Goal: Information Seeking & Learning: Learn about a topic

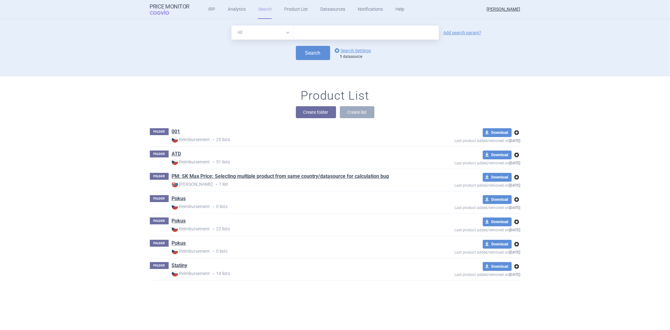
click at [340, 36] on input "text" at bounding box center [366, 32] width 145 height 14
click at [328, 8] on link "Datasources" at bounding box center [332, 9] width 25 height 19
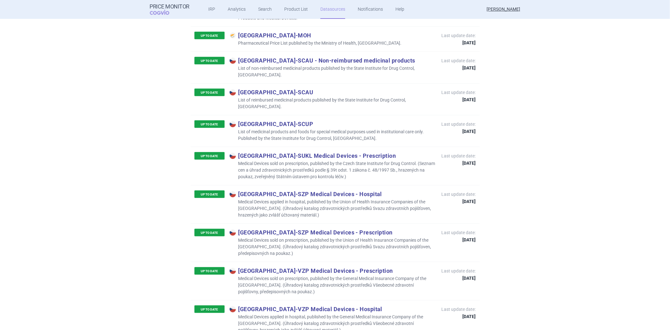
scroll to position [2303, 0]
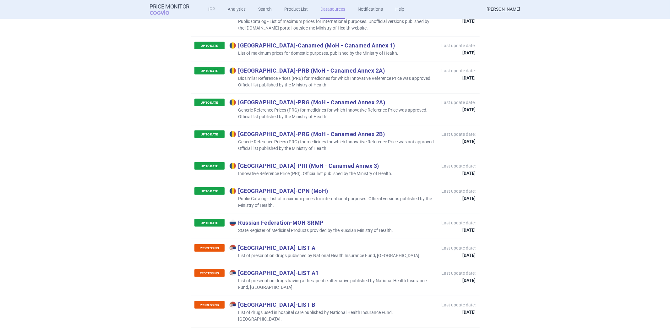
click at [311, 219] on p "Russian Federation - MOH SRMP" at bounding box center [312, 222] width 164 height 7
copy p "Russian Federation - MOH SRMP"
click at [338, 227] on p "State Register of Medicinal Products provided by the Russian Ministry of Health." at bounding box center [312, 230] width 164 height 7
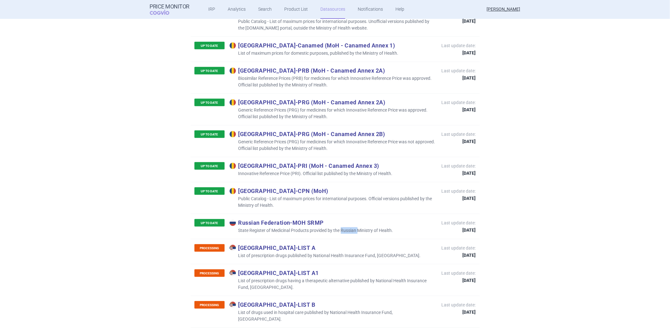
click at [338, 227] on p "State Register of Medicinal Products provided by the Russian Ministry of Health." at bounding box center [312, 230] width 164 height 7
copy p "State Register of Medicinal Products provided by the Russian Ministry of Health."
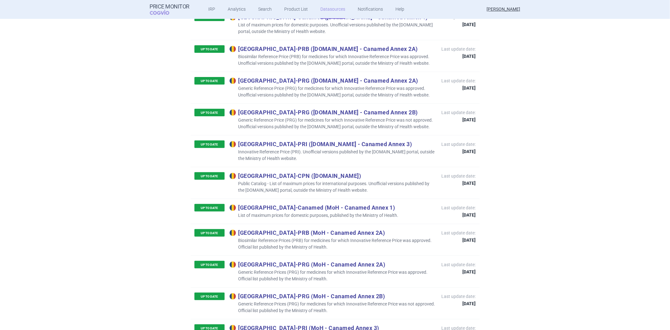
scroll to position [2058, 0]
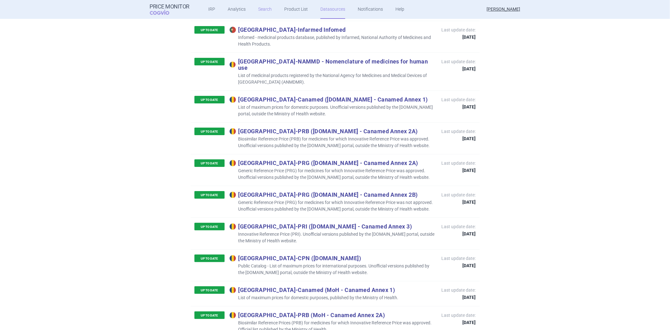
click at [262, 10] on link "Search" at bounding box center [265, 9] width 14 height 19
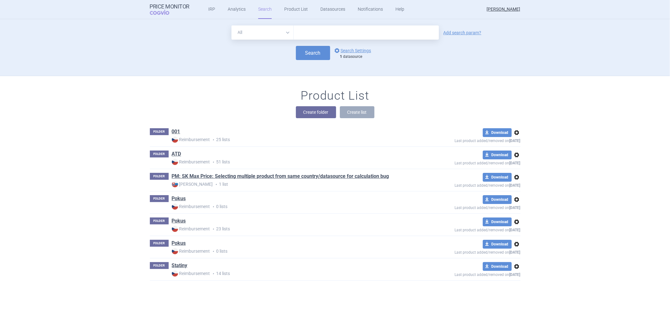
drag, startPoint x: 335, startPoint y: 35, endPoint x: 335, endPoint y: 38, distance: 3.5
click at [335, 35] on input "text" at bounding box center [366, 32] width 145 height 14
click at [286, 74] on div "All Brand Name ATC Company Active Substance Country Newer than Add search param…" at bounding box center [335, 50] width 396 height 50
click at [346, 44] on form "All Brand Name ATC Company Active Substance Country Newer than Add search param…" at bounding box center [335, 42] width 371 height 35
click at [344, 48] on link "options Search Settings" at bounding box center [352, 51] width 38 height 8
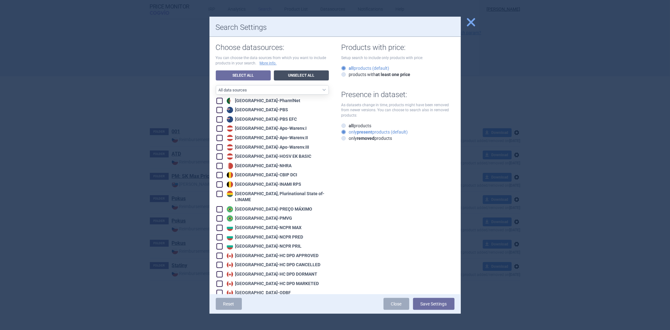
click at [297, 74] on link "Unselect All" at bounding box center [301, 75] width 55 height 10
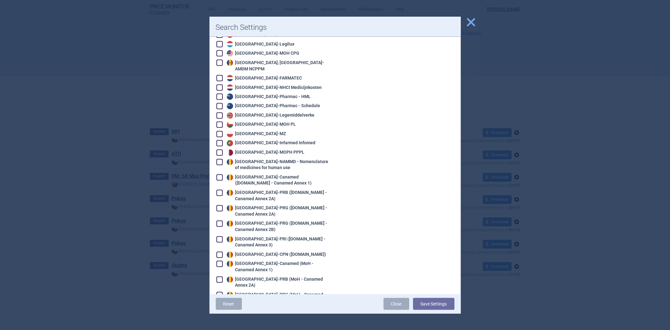
scroll to position [1103, 0]
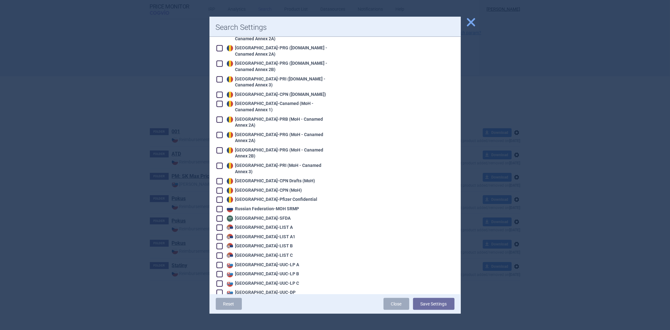
click at [275, 205] on div "Russian Federation - MOH SRMP" at bounding box center [272, 208] width 112 height 7
click at [275, 206] on div "Russian Federation - MOH SRMP" at bounding box center [262, 209] width 74 height 6
checkbox input "true"
click at [431, 296] on div "Reset Close Save Settings" at bounding box center [335, 303] width 251 height 19
click at [426, 300] on button "Save Settings" at bounding box center [433, 304] width 41 height 12
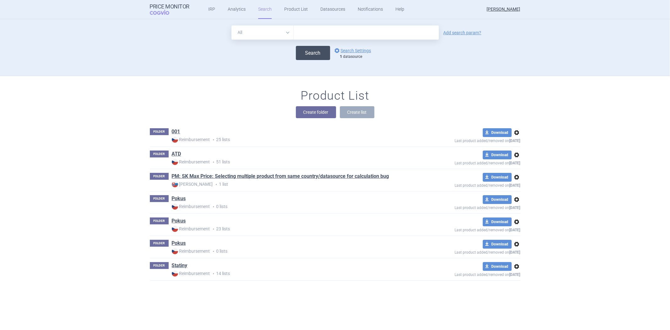
click at [302, 56] on button "Search" at bounding box center [313, 53] width 34 height 14
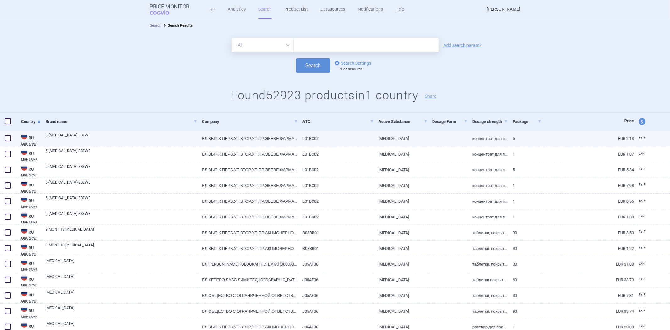
click at [305, 134] on link "L01BC02" at bounding box center [336, 138] width 76 height 15
select select "EUR"
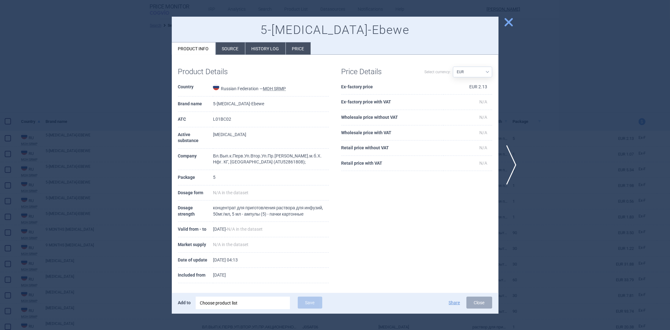
click at [114, 79] on div at bounding box center [335, 165] width 670 height 330
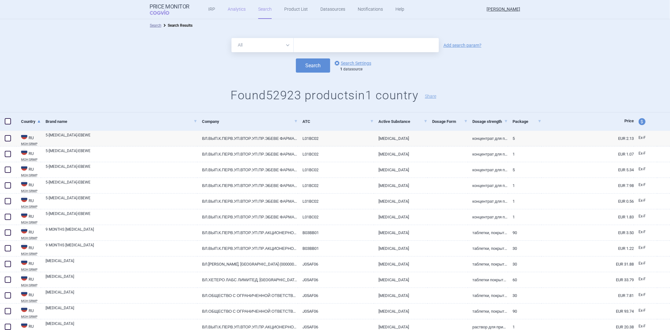
click at [236, 10] on link "Analytics" at bounding box center [237, 9] width 18 height 19
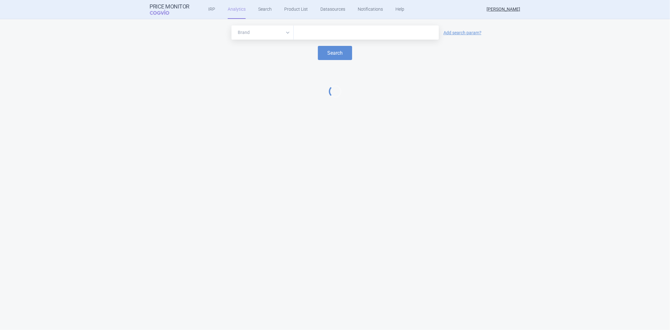
click at [329, 32] on input "text" at bounding box center [366, 33] width 139 height 8
paste input "Xarelto"
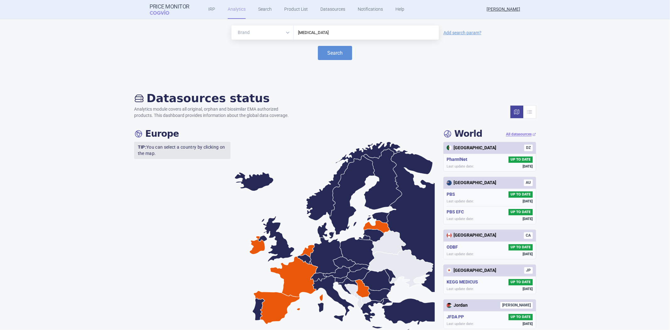
click at [341, 29] on input "Xarelto" at bounding box center [366, 33] width 139 height 8
type input "Xarelto"
click at [338, 55] on button "Search" at bounding box center [335, 53] width 34 height 14
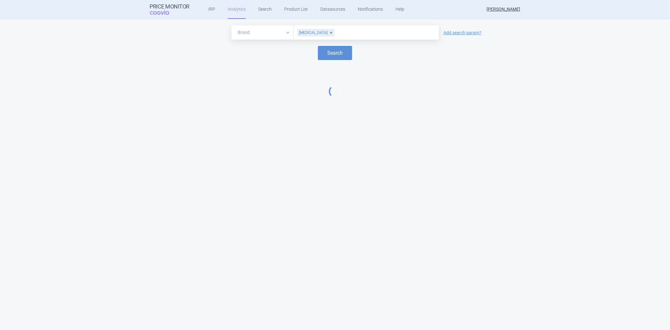
select select "EUR"
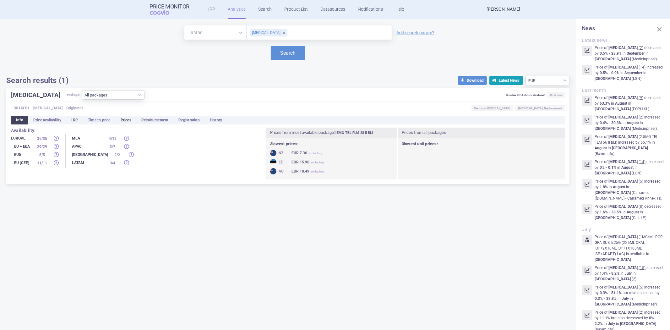
click at [136, 118] on li "Prices" at bounding box center [126, 120] width 21 height 9
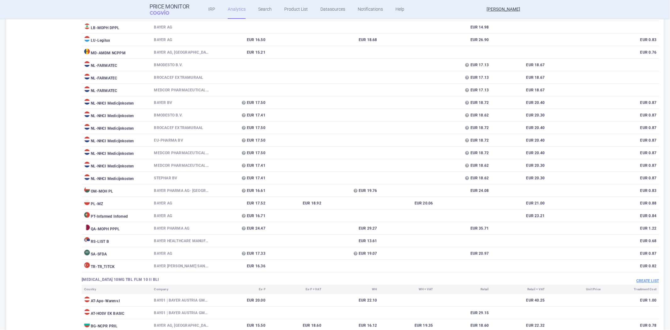
scroll to position [523, 0]
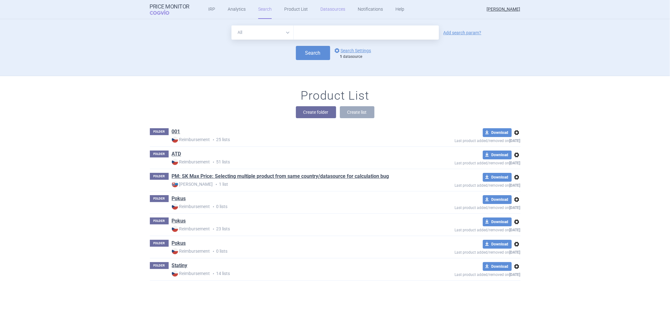
click at [324, 10] on link "Datasources" at bounding box center [332, 9] width 25 height 19
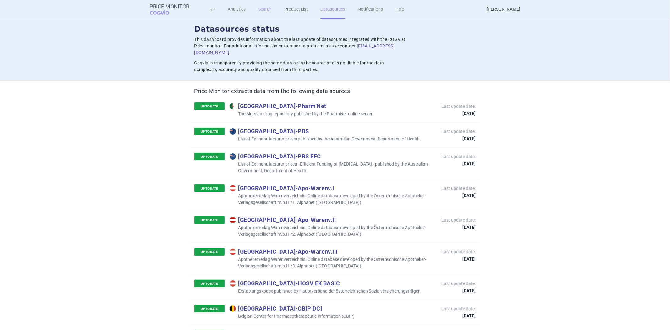
click at [262, 11] on link "Search" at bounding box center [265, 9] width 14 height 19
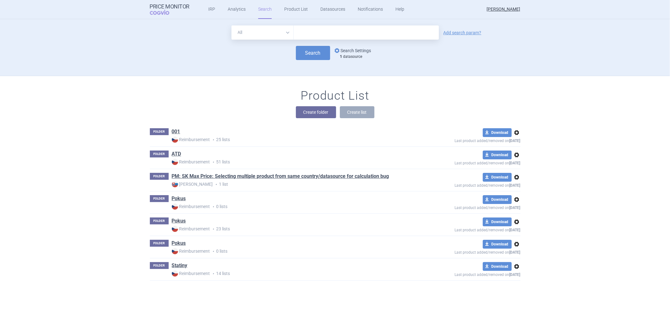
click at [363, 49] on link "options Search Settings" at bounding box center [352, 51] width 38 height 8
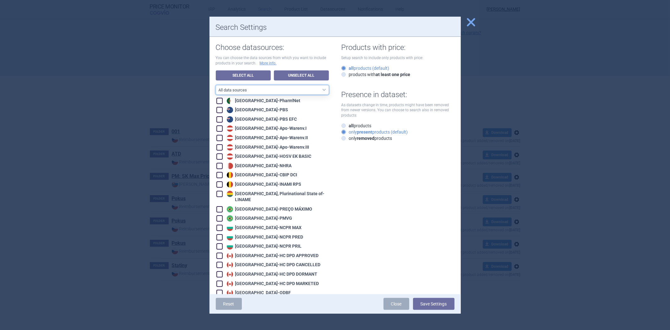
click at [266, 92] on select "All data sources CZ reference sources - Reimbursement SK reference sources - Of…" at bounding box center [272, 89] width 113 height 9
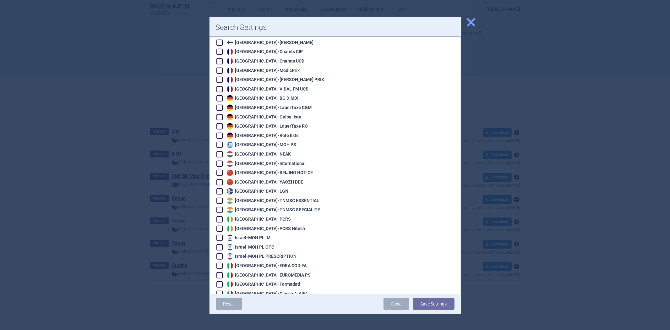
scroll to position [523, 0]
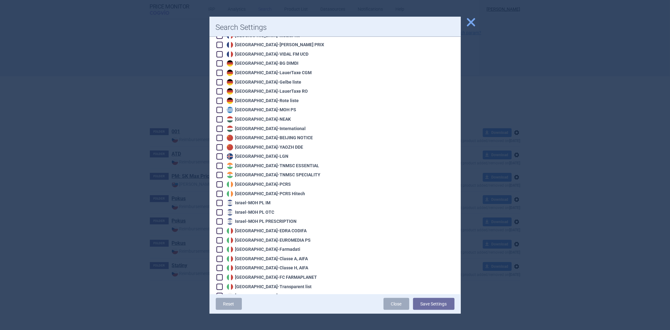
click at [241, 228] on div "Italy - [PERSON_NAME] CODIFA" at bounding box center [266, 231] width 82 height 6
checkbox input "true"
drag, startPoint x: 418, startPoint y: 300, endPoint x: 411, endPoint y: 299, distance: 7.3
click at [418, 303] on button "Save Settings" at bounding box center [433, 304] width 41 height 12
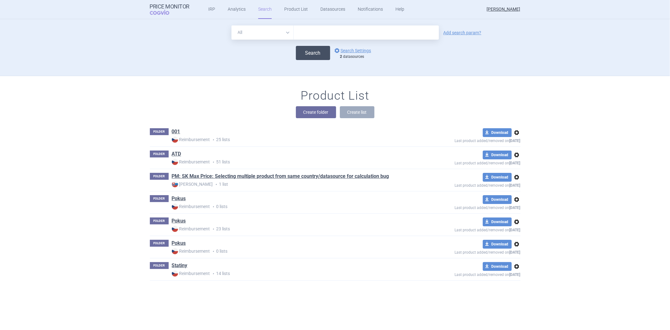
click at [313, 55] on button "Search" at bounding box center [313, 53] width 34 height 14
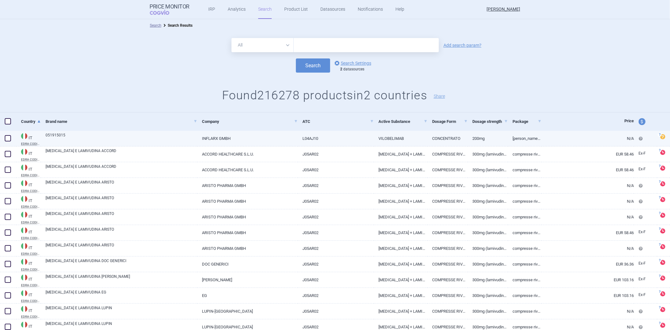
click at [263, 132] on link "INFLARX GMBH" at bounding box center [247, 138] width 101 height 15
select select "EUR"
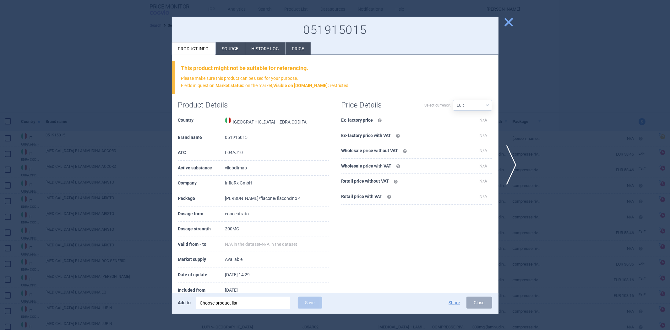
click at [526, 112] on div at bounding box center [335, 165] width 670 height 330
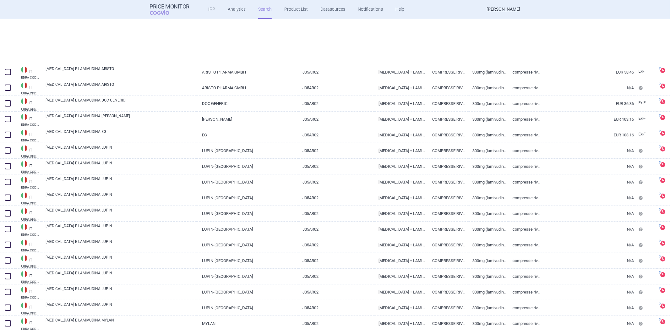
scroll to position [105, 0]
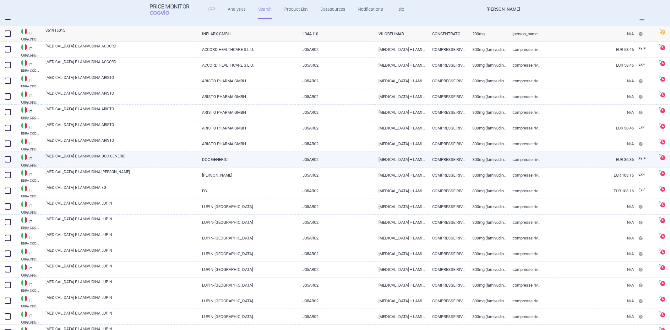
click at [403, 159] on link "[MEDICAL_DATA] + LAMIVUDINA" at bounding box center [401, 159] width 54 height 15
select select "EUR"
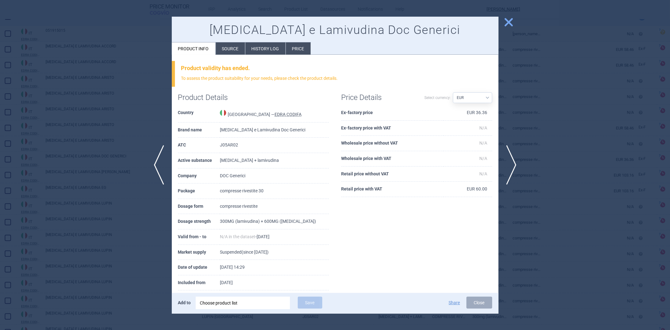
click at [77, 88] on div at bounding box center [335, 165] width 670 height 330
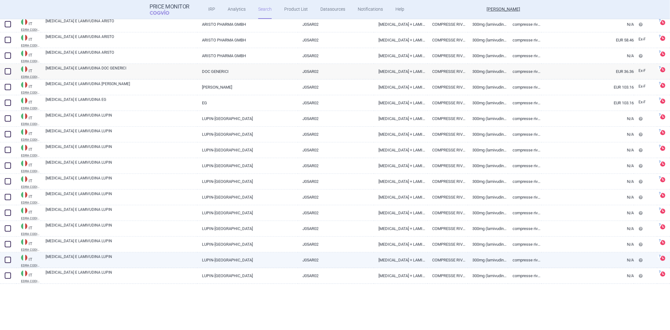
scroll to position [105, 0]
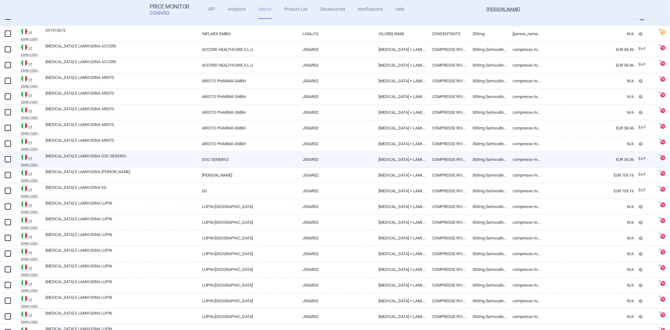
click at [305, 159] on link "J05AR02" at bounding box center [336, 159] width 76 height 15
select select "EUR"
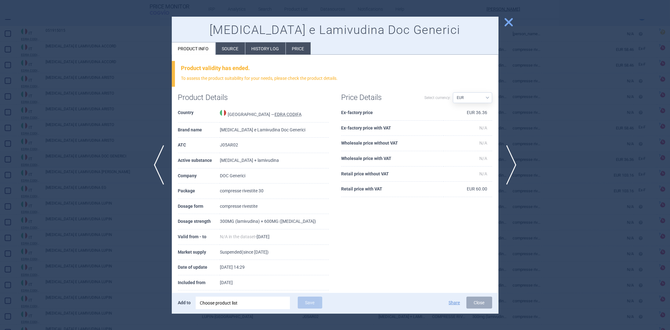
click at [591, 145] on div at bounding box center [335, 165] width 670 height 330
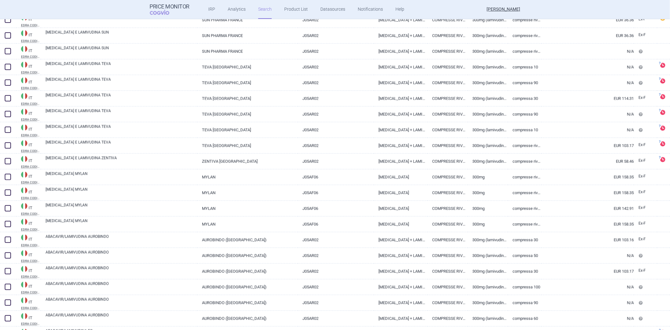
scroll to position [384, 0]
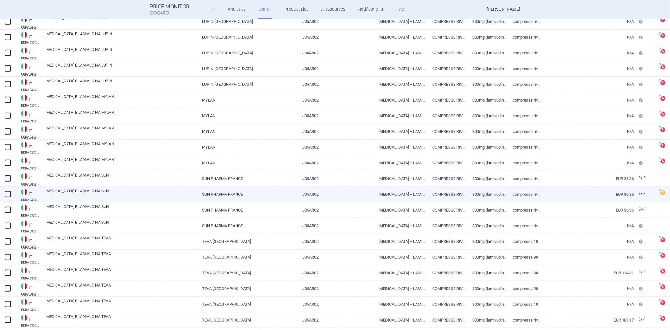
click at [313, 191] on link "J05AR02" at bounding box center [336, 194] width 76 height 15
select select "EUR"
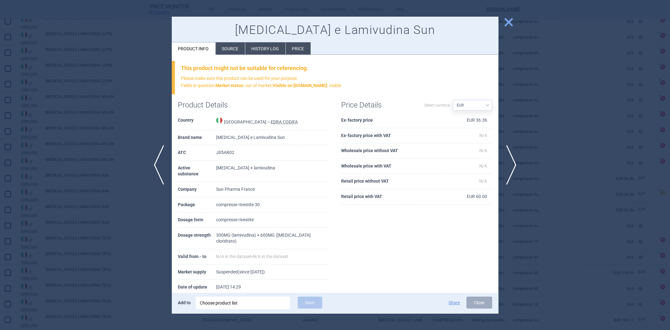
click at [140, 129] on div at bounding box center [335, 165] width 670 height 330
